Goal: Information Seeking & Learning: Learn about a topic

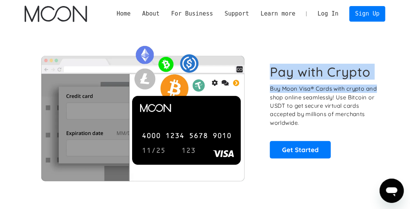
drag, startPoint x: 274, startPoint y: 69, endPoint x: 379, endPoint y: 81, distance: 106.3
click at [378, 81] on div "Pay with Crypto Buy Moon Visa® Cards with crypto and shop online seamlessly! Us…" at bounding box center [324, 111] width 108 height 94
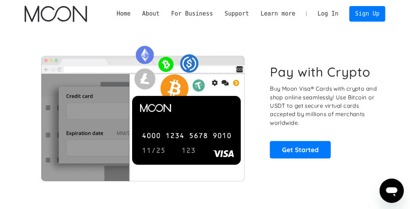
click at [337, 107] on p "Buy Moon Visa® Cards with crypto and shop online seamlessly! Use Bitcoin or USD…" at bounding box center [324, 105] width 108 height 42
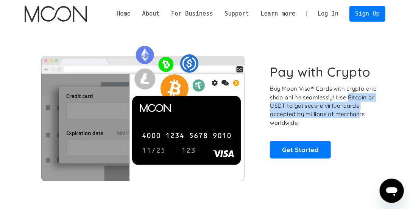
drag, startPoint x: 359, startPoint y: 110, endPoint x: 363, endPoint y: 115, distance: 7.5
click at [363, 115] on p "Buy Moon Visa® Cards with crypto and shop online seamlessly! Use Bitcoin or USD…" at bounding box center [324, 105] width 108 height 42
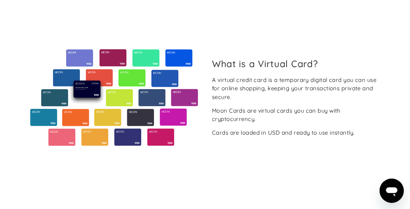
scroll to position [265, 0]
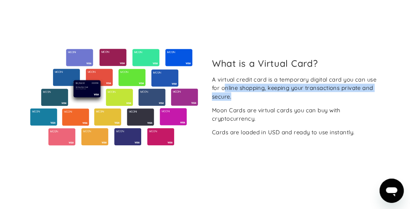
drag, startPoint x: 226, startPoint y: 92, endPoint x: 243, endPoint y: 102, distance: 19.3
click at [243, 101] on div "A virtual credit card is a temporary digital card you can use for online shoppi…" at bounding box center [295, 87] width 167 height 25
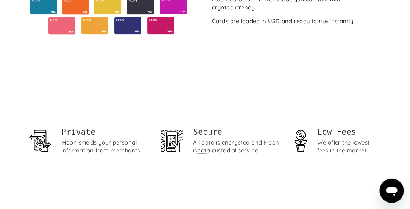
scroll to position [416, 0]
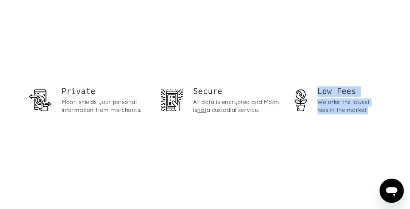
drag, startPoint x: 373, startPoint y: 117, endPoint x: 316, endPoint y: 98, distance: 59.6
click at [316, 98] on div "Low Fees We offer the lowest fees in the market." at bounding box center [337, 102] width 88 height 32
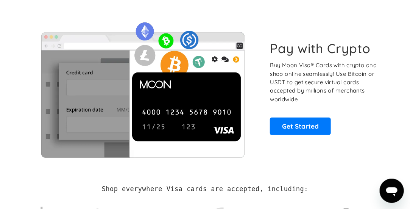
scroll to position [0, 0]
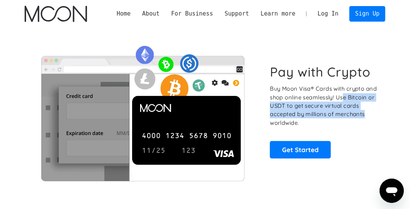
drag, startPoint x: 345, startPoint y: 96, endPoint x: 368, endPoint y: 116, distance: 30.0
click at [368, 116] on p "Buy Moon Visa® Cards with crypto and shop online seamlessly! Use Bitcoin or USD…" at bounding box center [324, 105] width 108 height 42
